Goal: Task Accomplishment & Management: Manage account settings

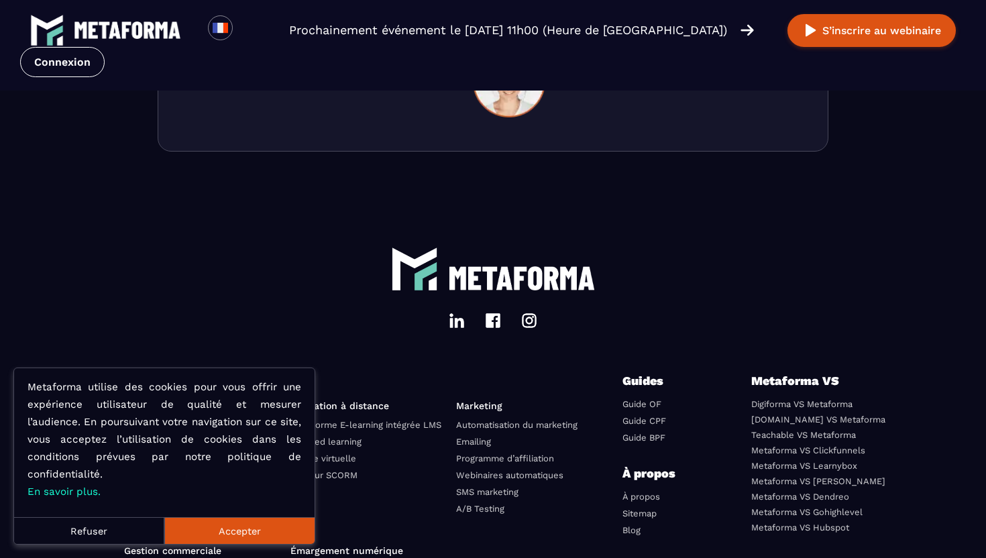
scroll to position [4695, 0]
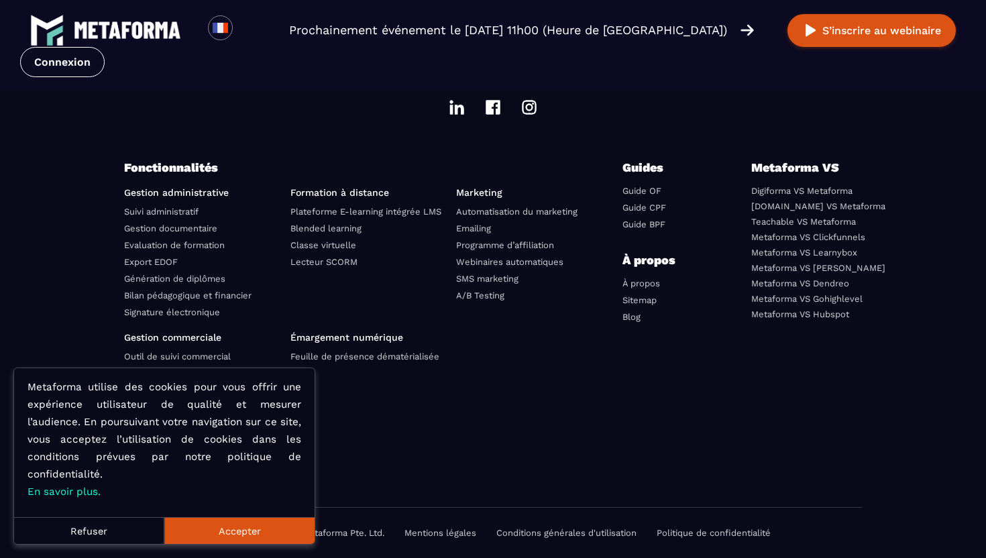
click at [254, 528] on button "Accepter" at bounding box center [239, 530] width 150 height 27
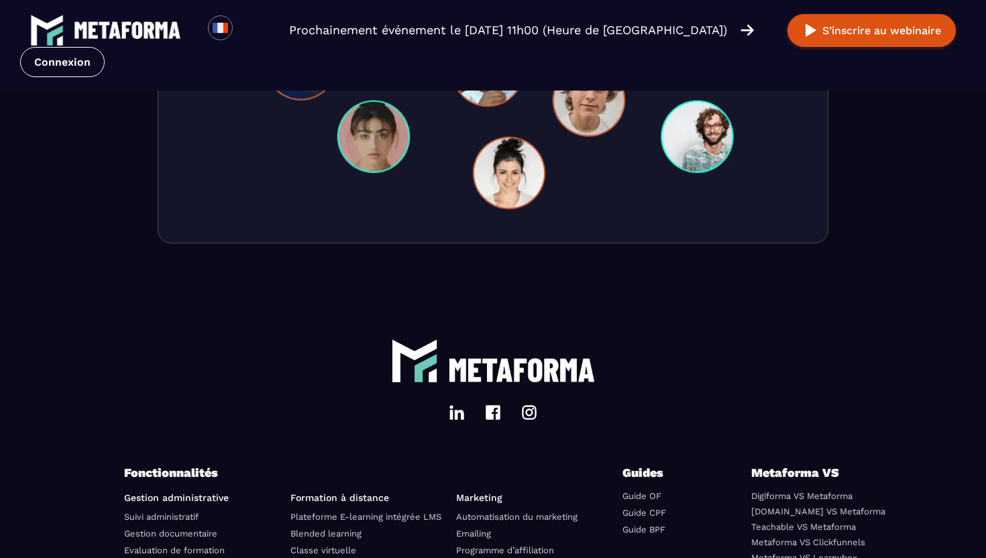
scroll to position [4695, 0]
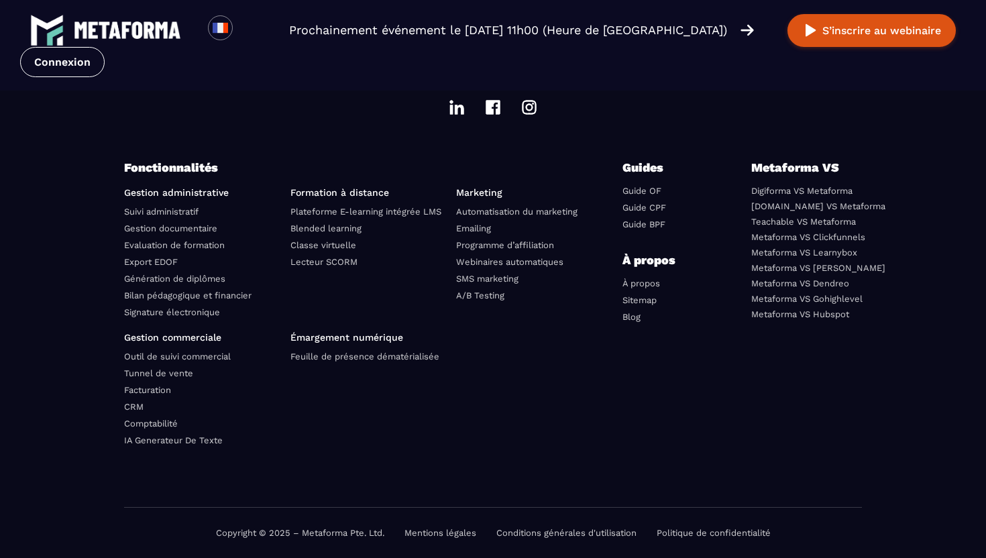
click at [452, 531] on link "Mentions légales" at bounding box center [441, 533] width 72 height 10
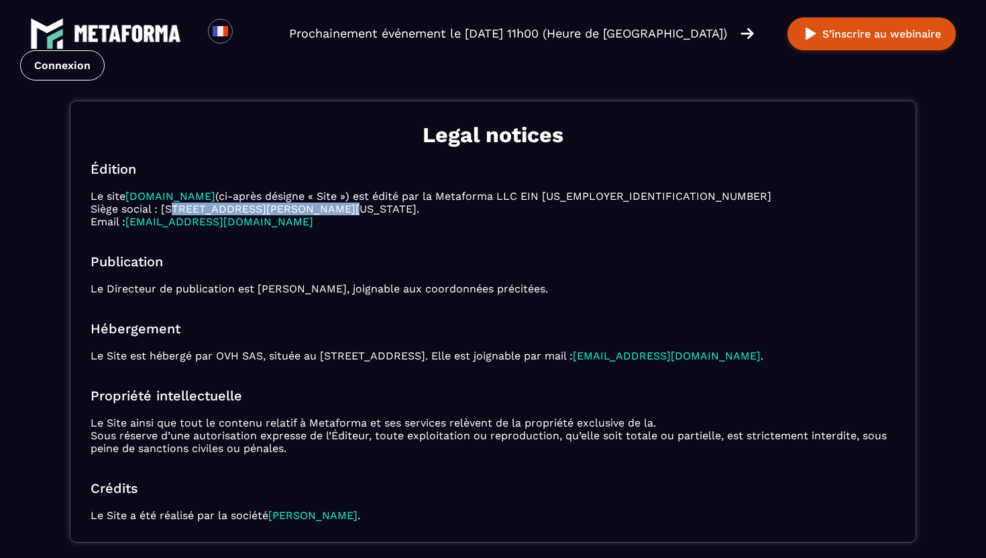
drag, startPoint x: 173, startPoint y: 210, endPoint x: 325, endPoint y: 206, distance: 152.4
click at [325, 206] on p "Le site Métaforma.io (ci-après désigne « Site ») est édité par la Metaforma LLC…" at bounding box center [493, 209] width 805 height 38
click at [395, 208] on p "Le site Métaforma.io (ci-après désigne « Site ») est édité par la Metaforma LLC…" at bounding box center [493, 209] width 805 height 38
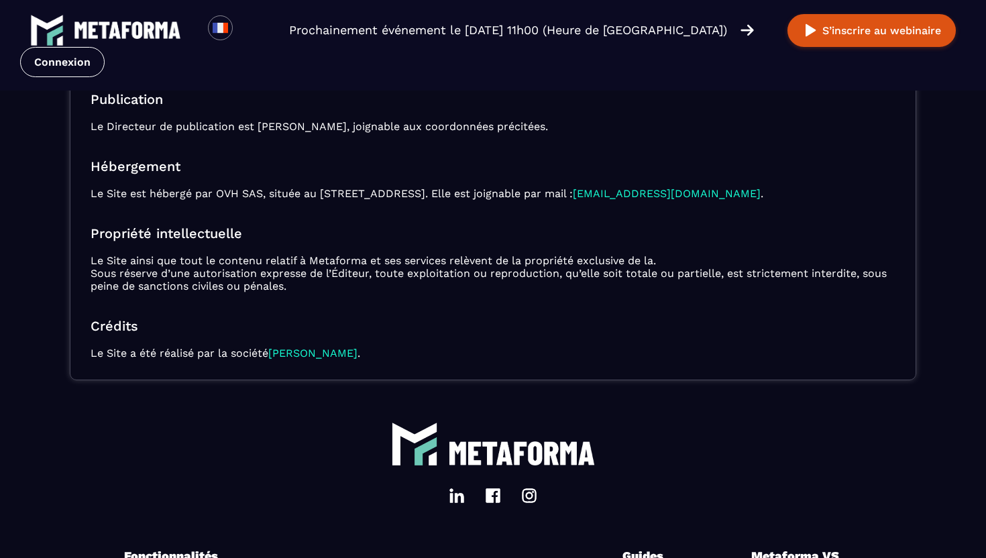
scroll to position [251, 0]
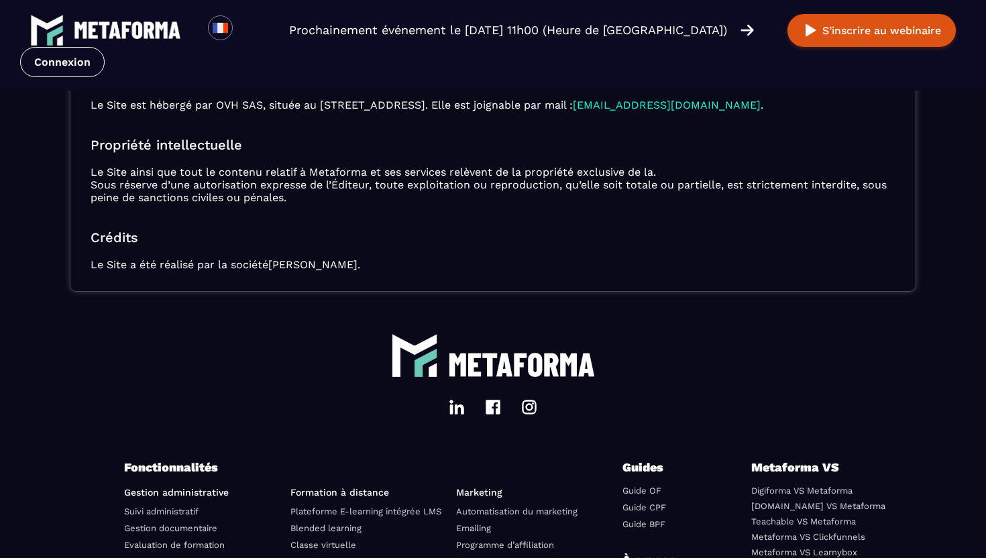
click at [314, 264] on link "Ruji SARL" at bounding box center [312, 264] width 89 height 13
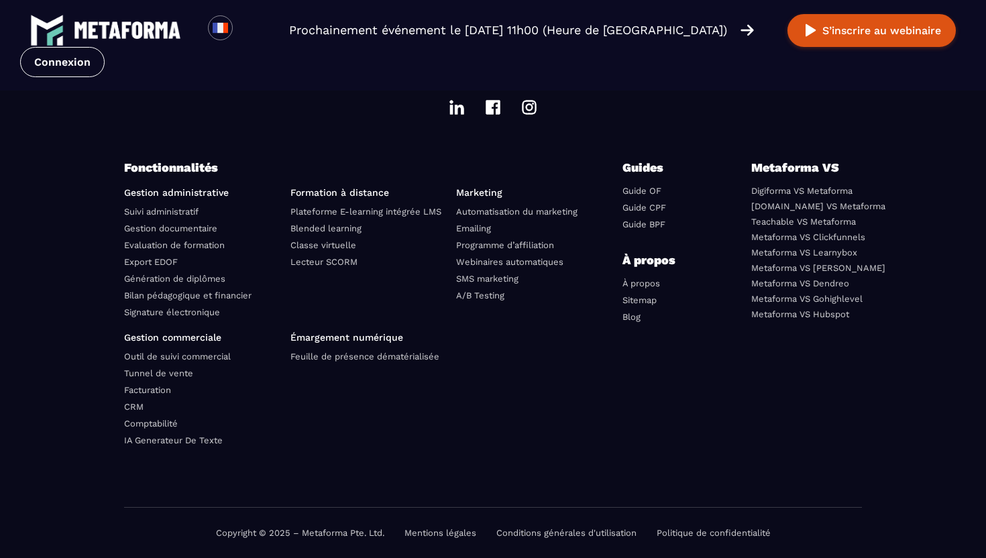
scroll to position [251, 0]
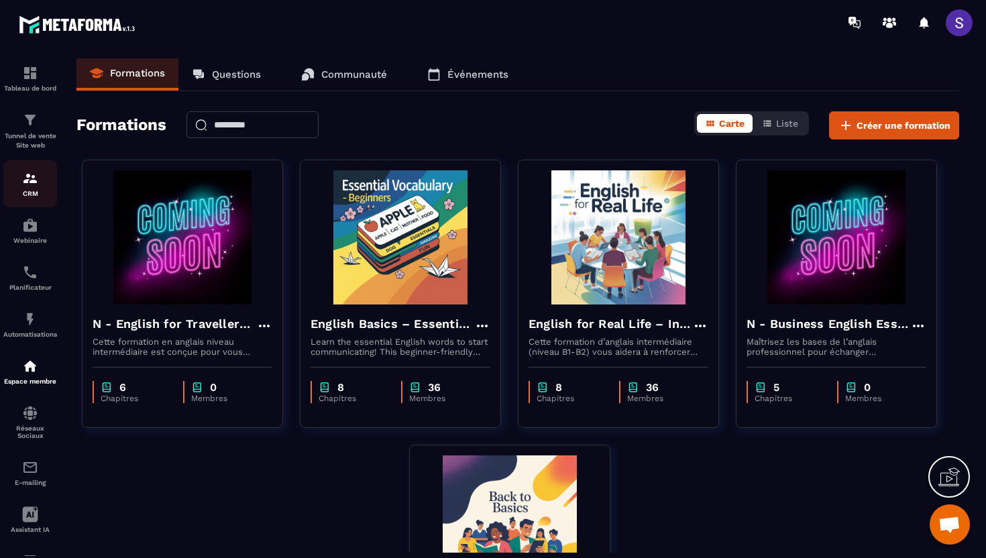
click at [30, 185] on img at bounding box center [30, 178] width 16 height 16
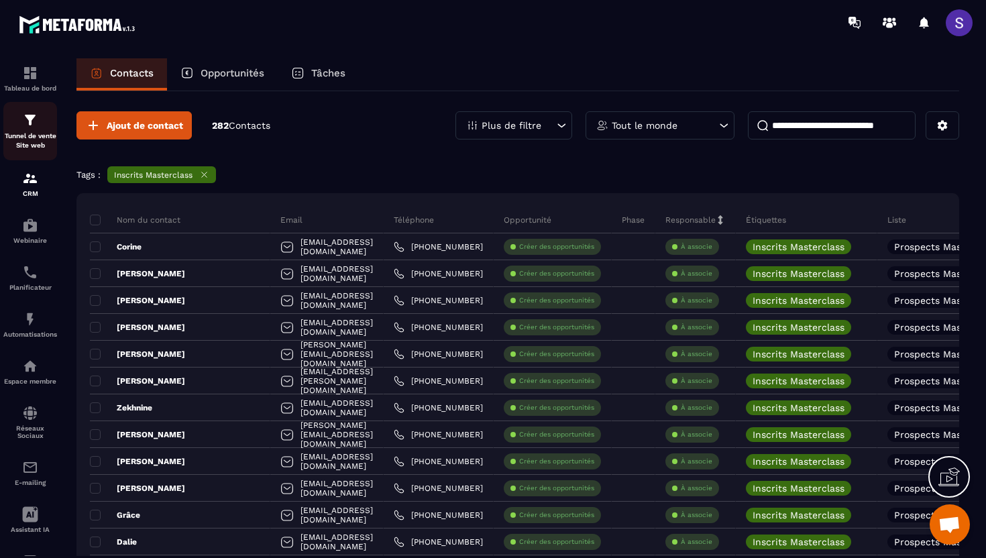
click at [32, 131] on div "Tunnel de vente Site web" at bounding box center [30, 131] width 54 height 38
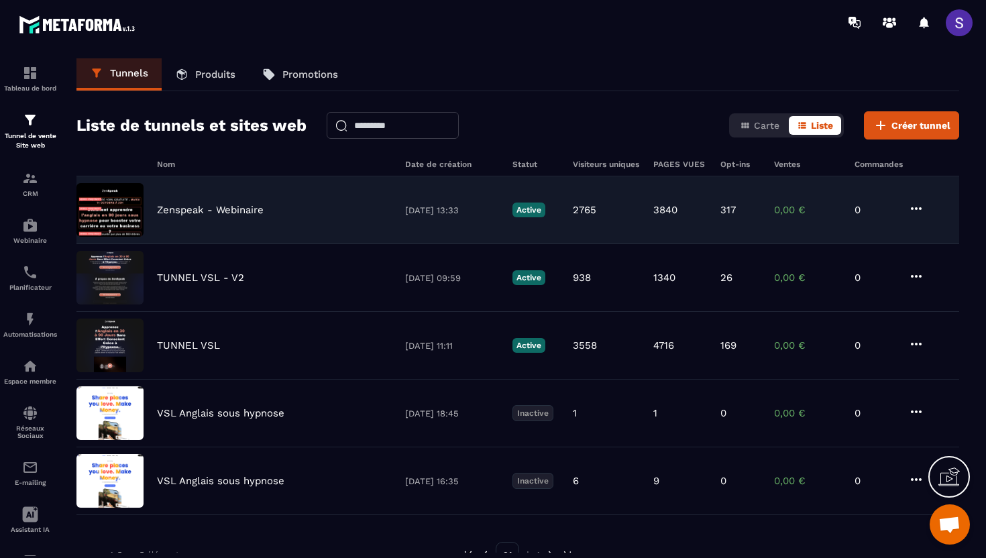
click at [159, 205] on p "Zenspeak - Webinaire" at bounding box center [210, 210] width 107 height 12
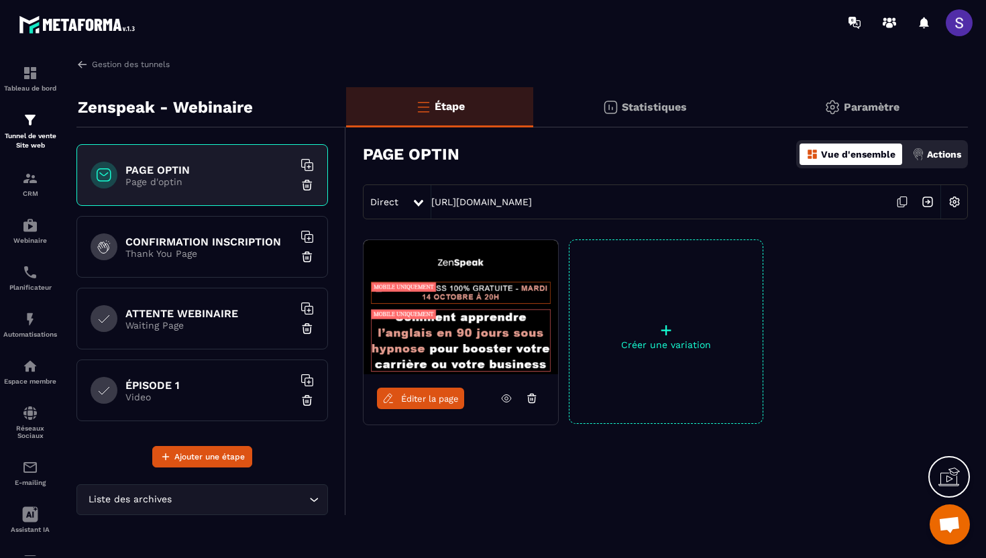
click at [201, 254] on p "Thank You Page" at bounding box center [209, 253] width 168 height 11
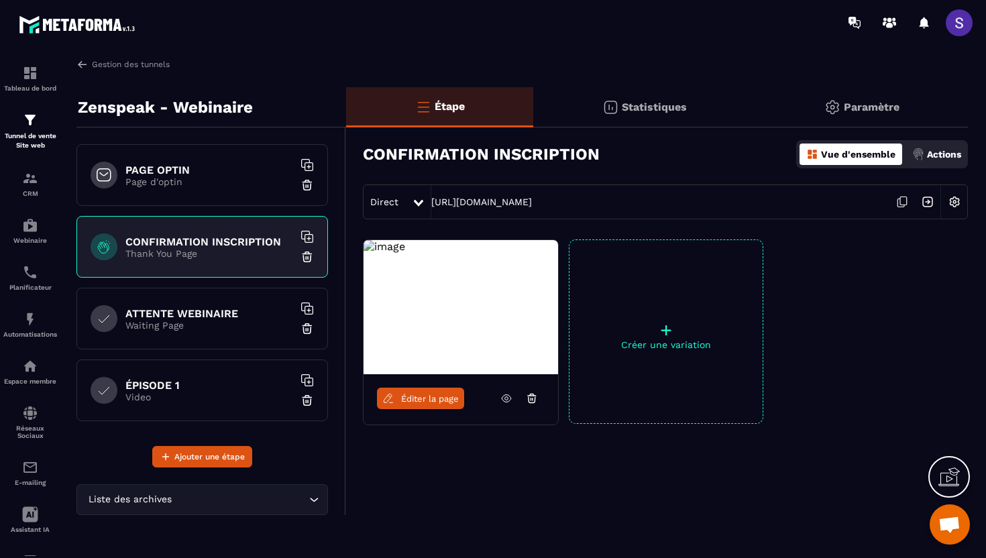
click at [507, 397] on icon at bounding box center [506, 398] width 3 height 3
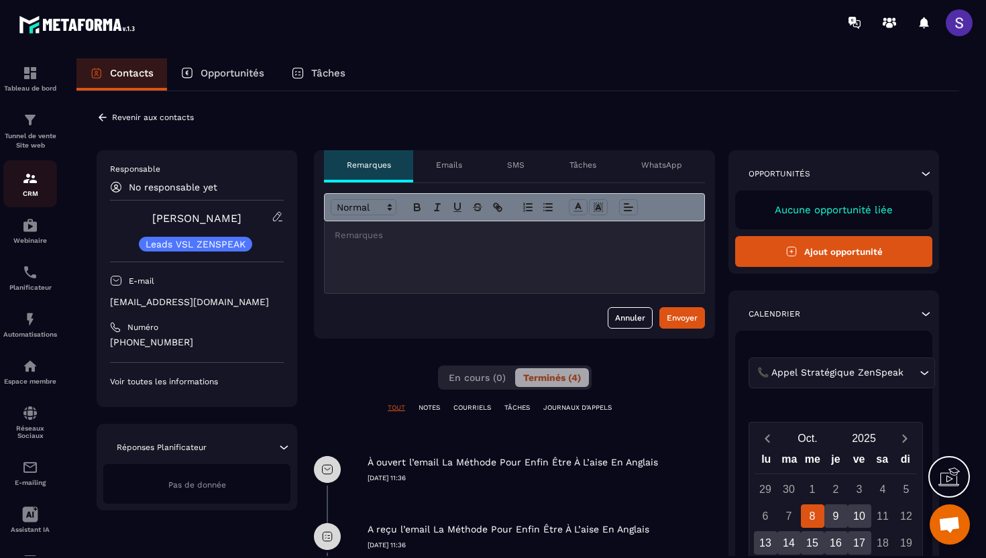
click at [31, 192] on p "CRM" at bounding box center [30, 193] width 54 height 7
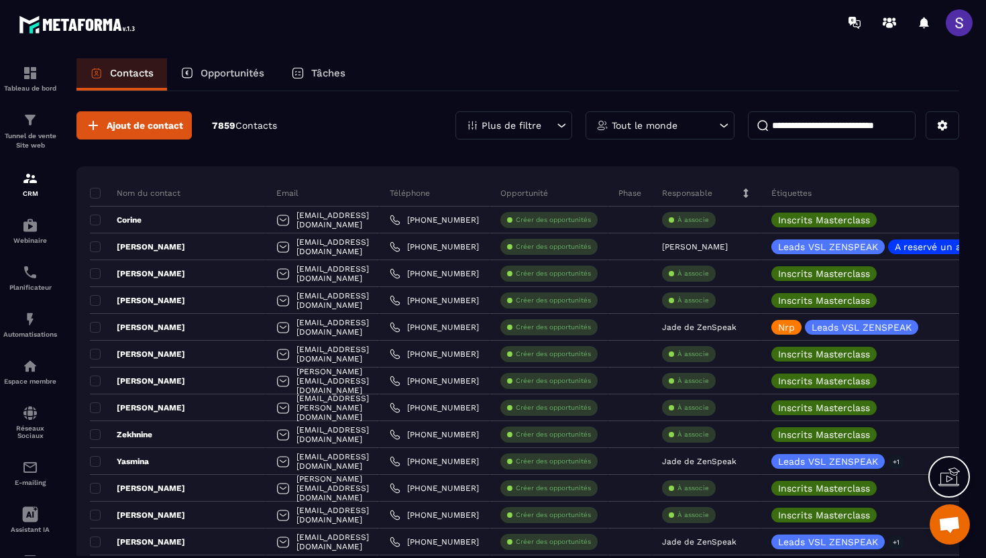
click at [822, 124] on input at bounding box center [832, 125] width 168 height 28
paste input "**********"
type input "**********"
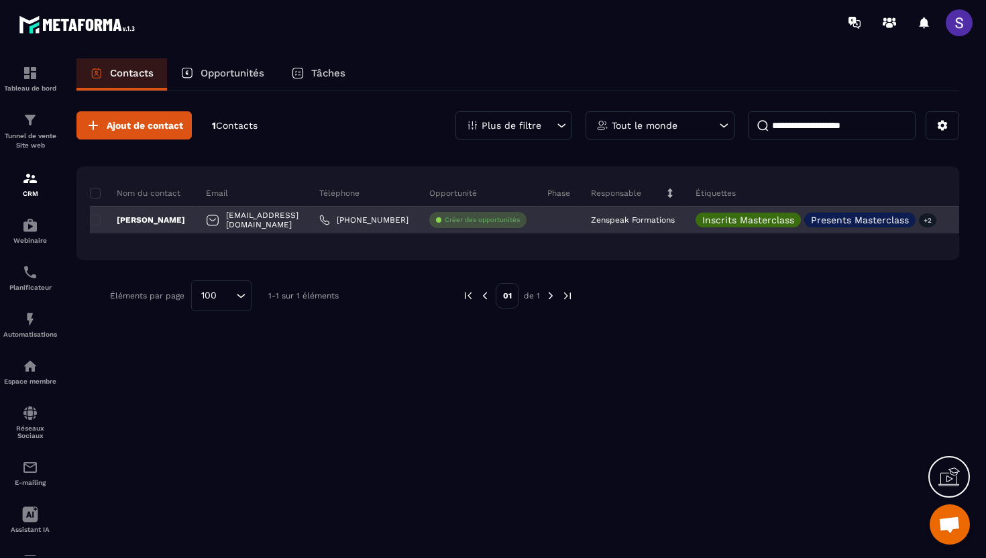
click at [147, 220] on p "Ferdinand ALLOMADIN" at bounding box center [137, 220] width 95 height 11
